Goal: Navigation & Orientation: Find specific page/section

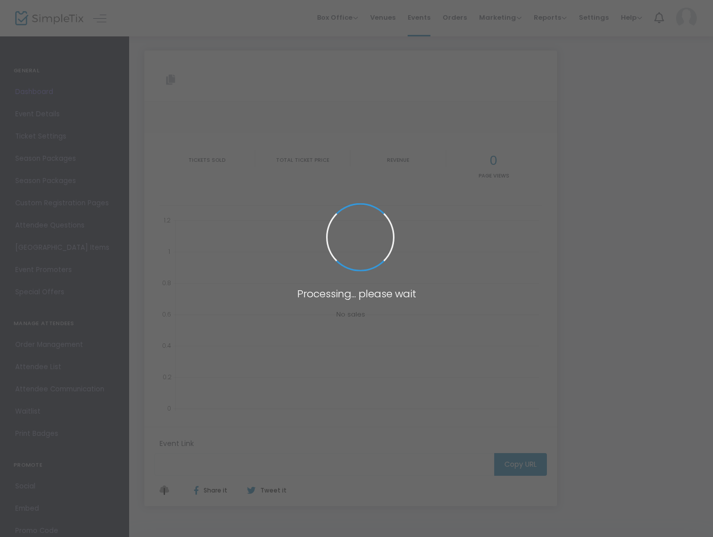
type input "[URL][DOMAIN_NAME][PERSON_NAME]"
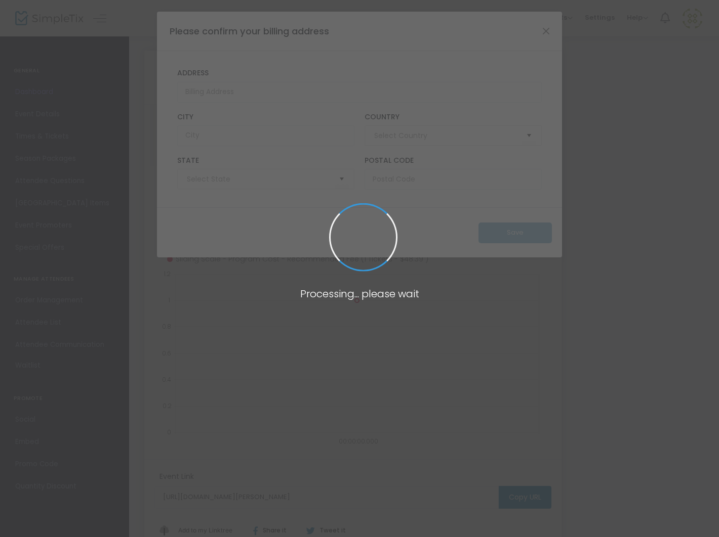
type input "[GEOGRAPHIC_DATA]"
type input "[US_STATE]"
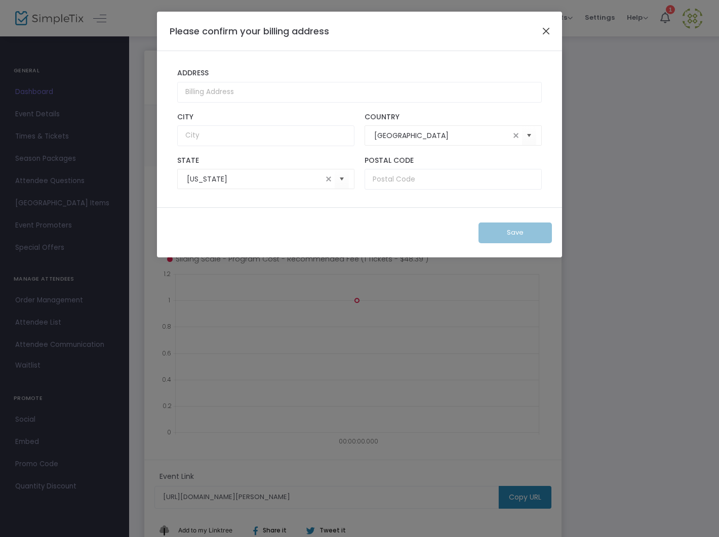
click at [545, 31] on button "Close" at bounding box center [545, 30] width 13 height 13
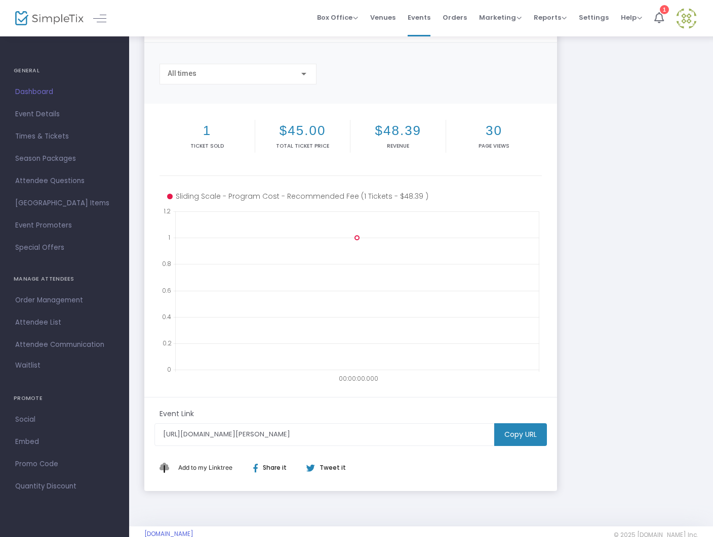
scroll to position [83, 0]
